Goal: Transaction & Acquisition: Purchase product/service

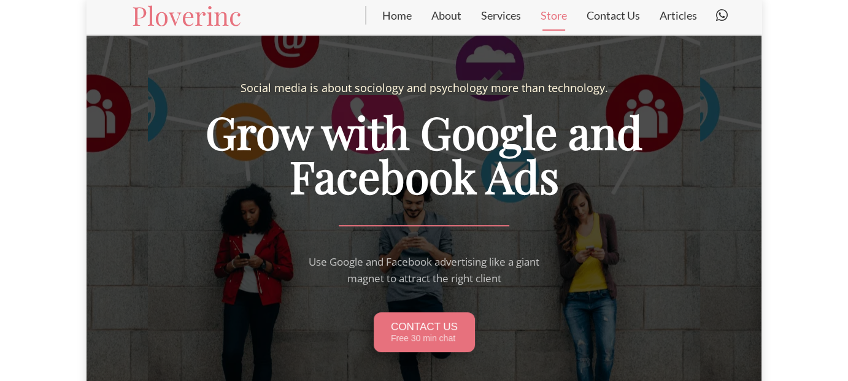
click at [552, 17] on link "Store" at bounding box center [554, 15] width 46 height 31
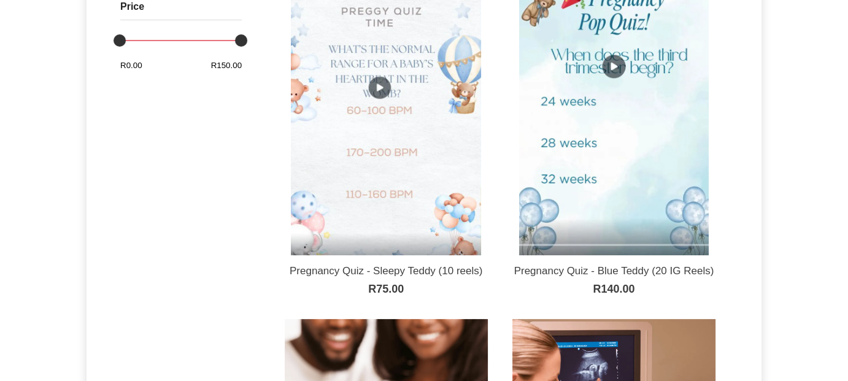
scroll to position [368, 0]
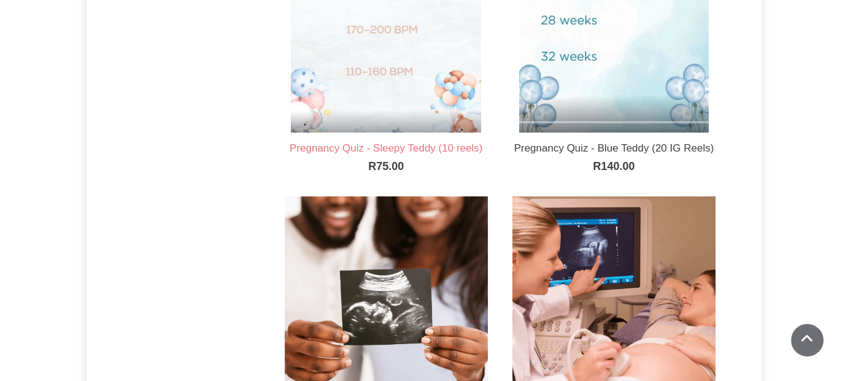
click at [397, 146] on link "Pregnancy Quiz - Sleepy Teddy (10 reels)" at bounding box center [386, 148] width 193 height 12
